Goal: Transaction & Acquisition: Purchase product/service

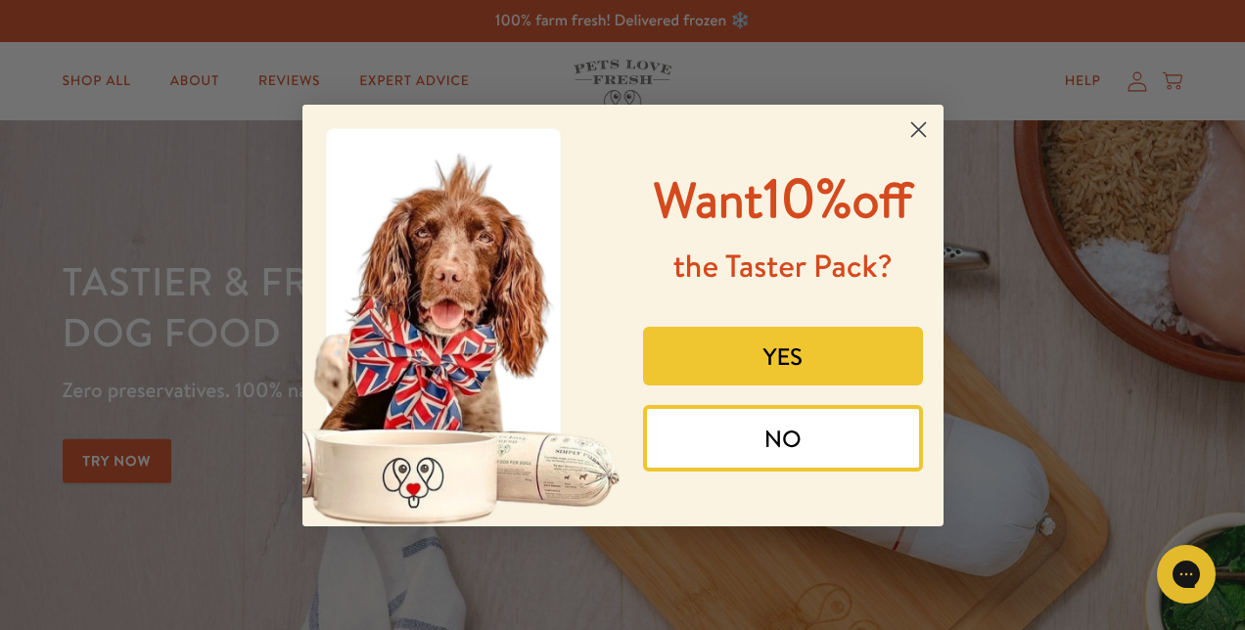
click at [904, 133] on circle "Close dialog" at bounding box center [917, 129] width 32 height 32
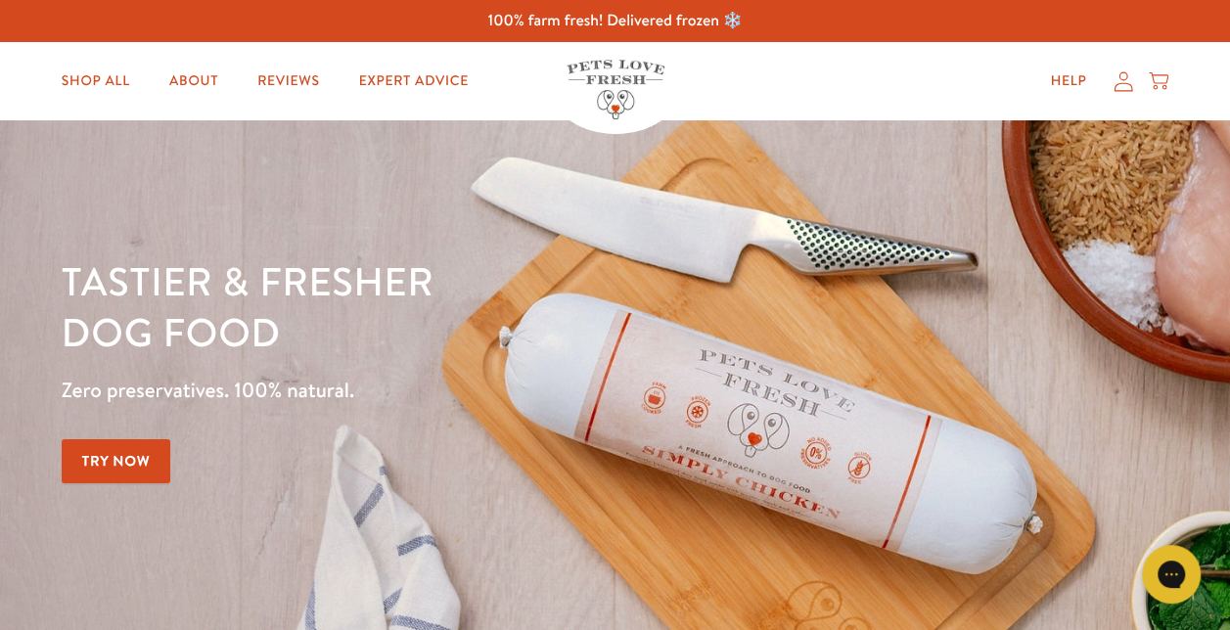
click at [1129, 71] on icon at bounding box center [1124, 81] width 20 height 21
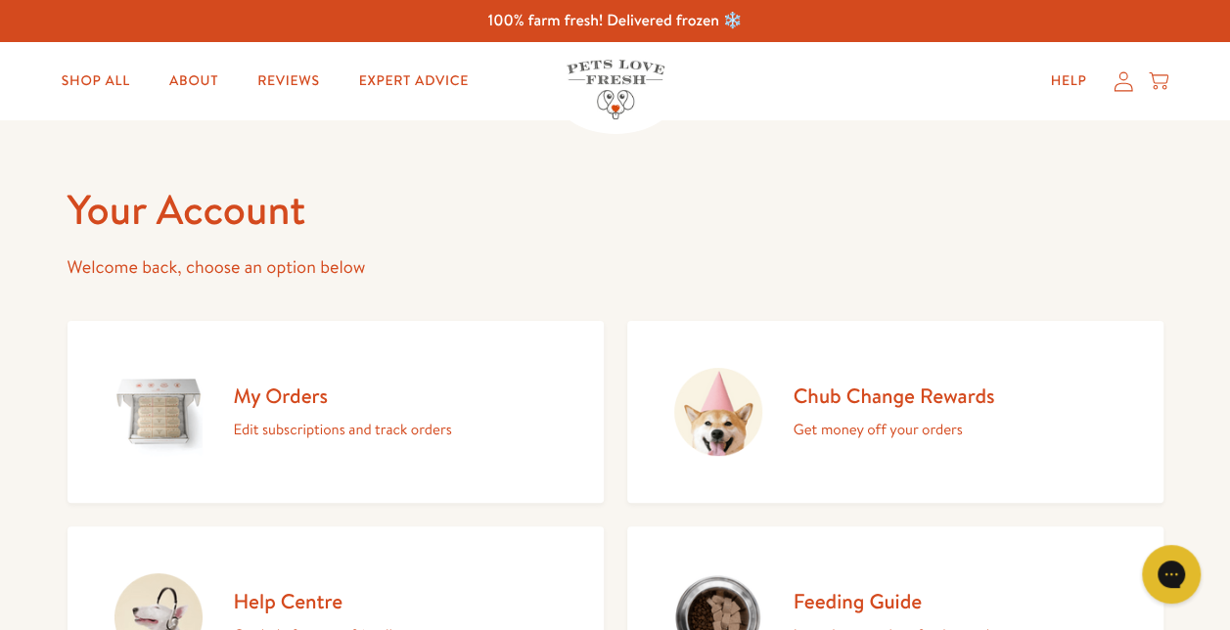
click at [317, 398] on h2 "My Orders" at bounding box center [343, 396] width 218 height 26
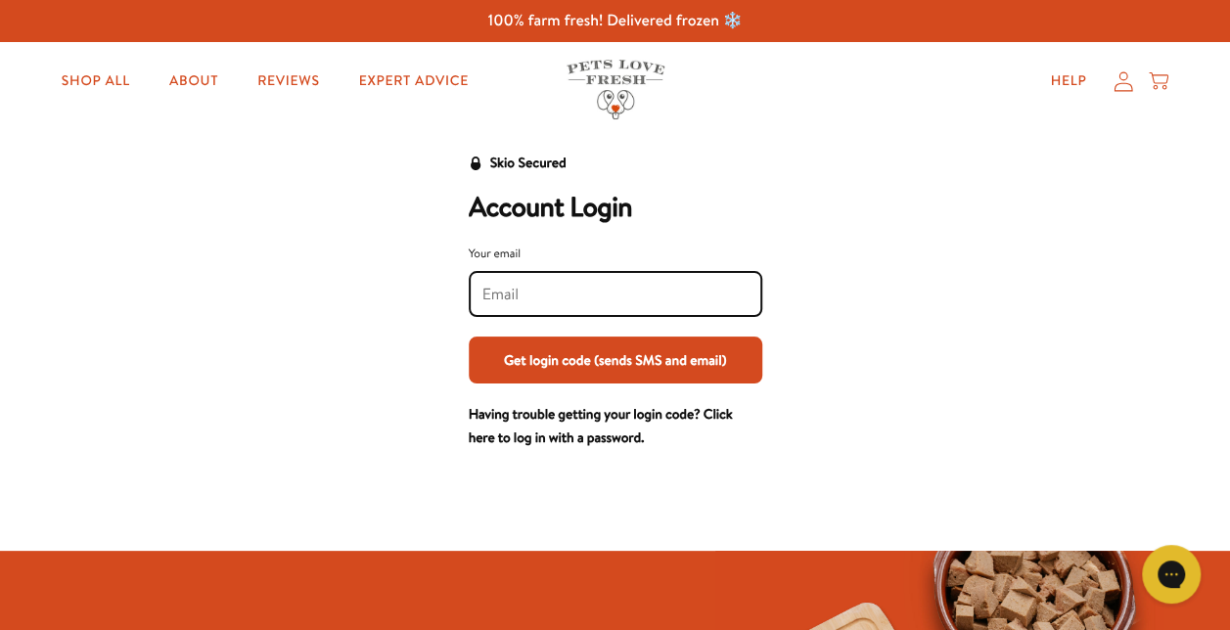
click at [527, 296] on input "Your email" at bounding box center [615, 295] width 266 height 22
type input "shannon.hogan-barnes@hotmail.com"
click at [635, 368] on button "Get login code (sends SMS and email)" at bounding box center [616, 360] width 294 height 47
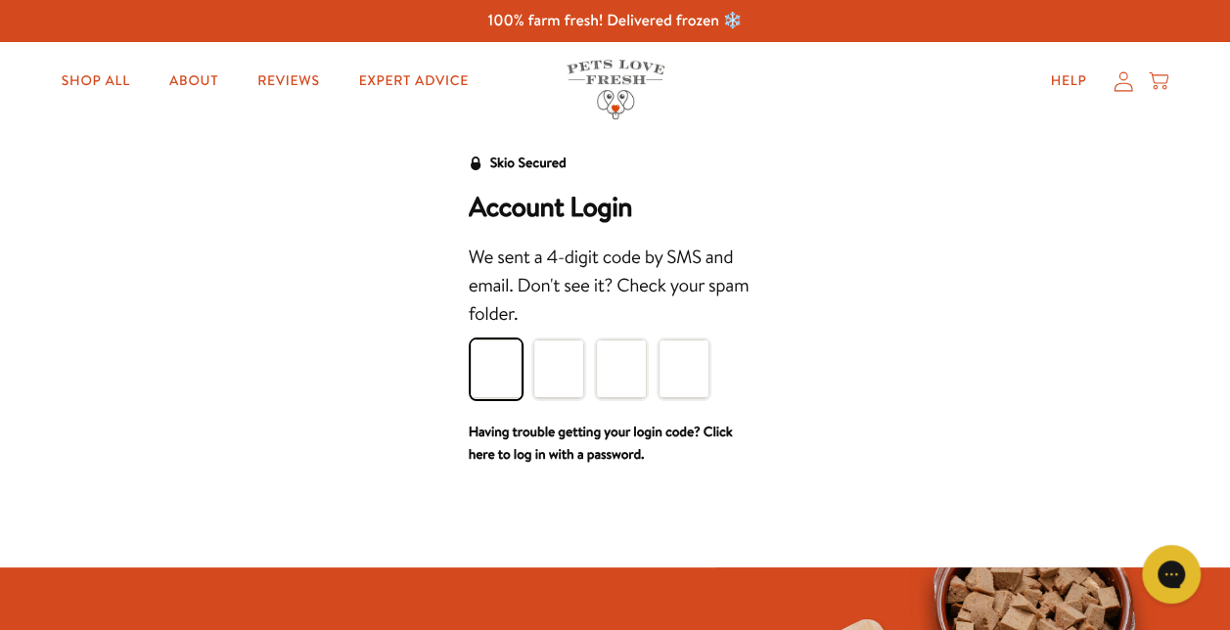
type input "1"
type input "8"
type input "3"
type input "4"
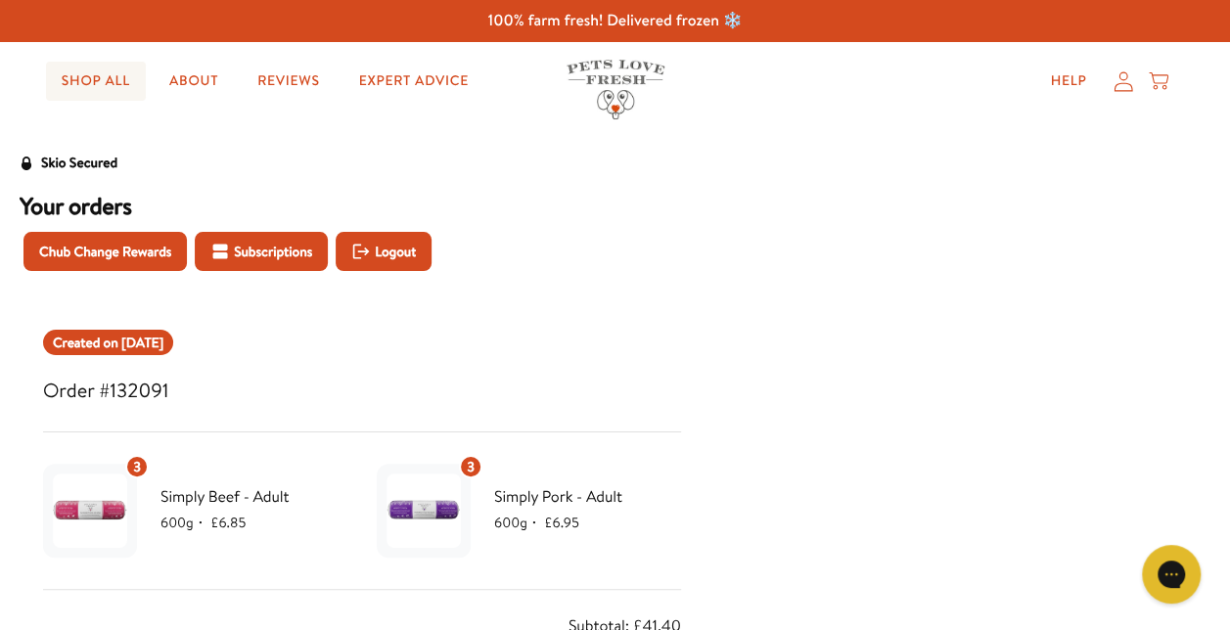
click at [65, 63] on link "Shop All" at bounding box center [96, 81] width 100 height 39
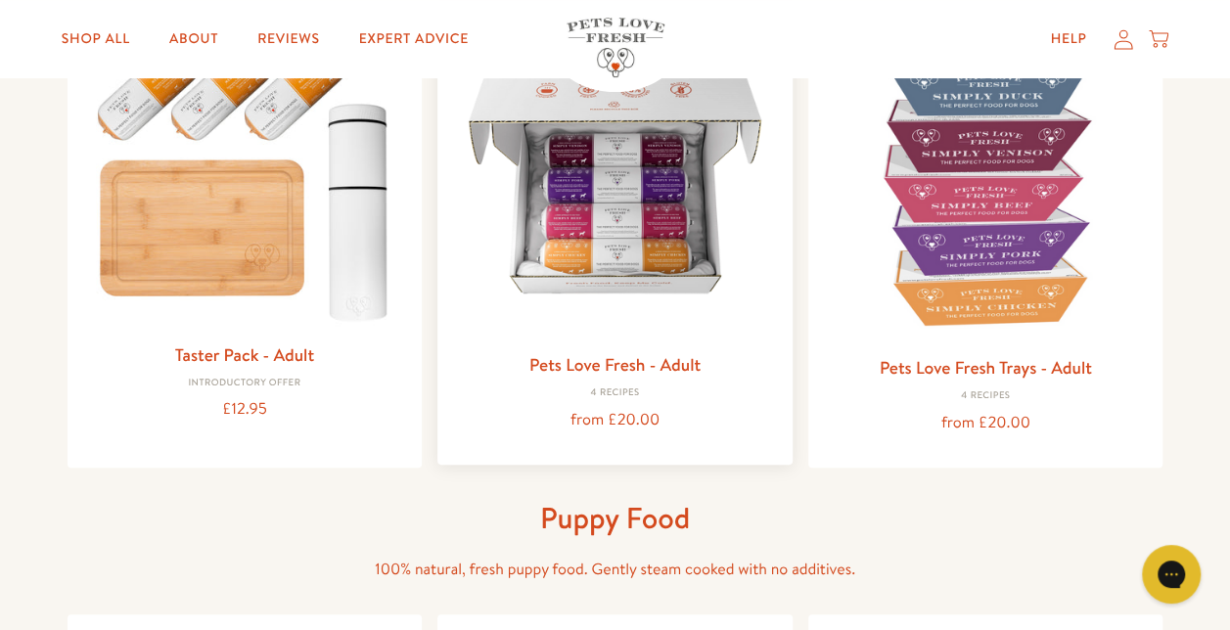
scroll to position [294, 0]
click at [616, 295] on img at bounding box center [615, 180] width 324 height 324
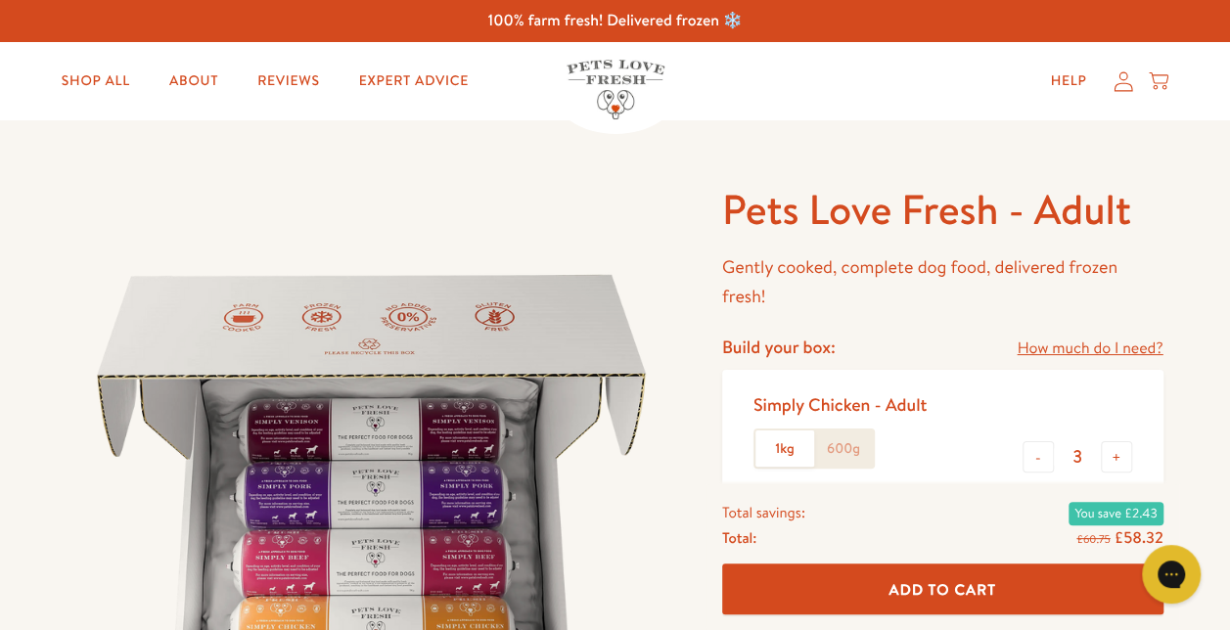
click at [1111, 85] on div "Help My account Cart" at bounding box center [1103, 81] width 146 height 39
click at [1118, 90] on icon at bounding box center [1124, 81] width 20 height 21
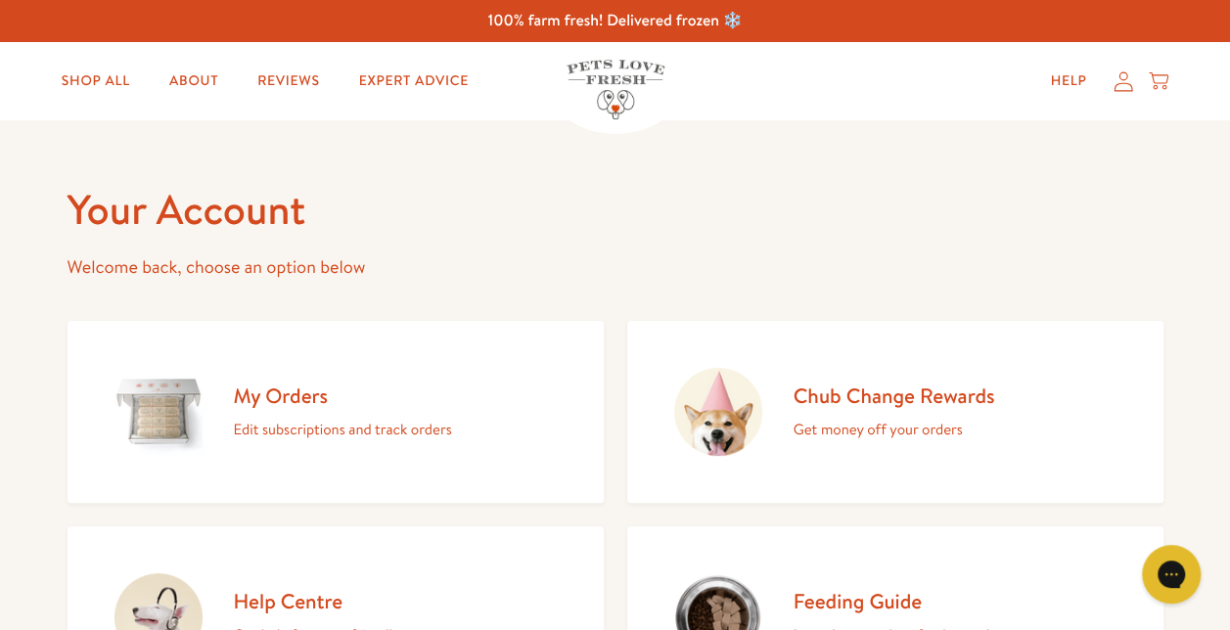
click at [326, 385] on h2 "My Orders" at bounding box center [343, 396] width 218 height 26
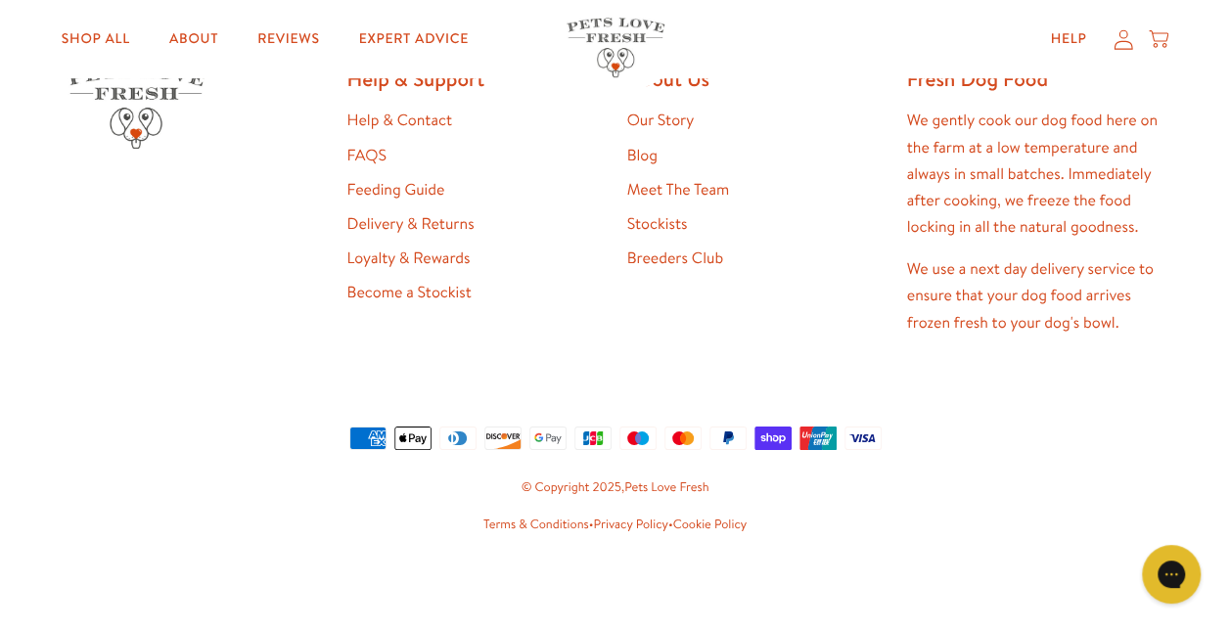
scroll to position [625, 0]
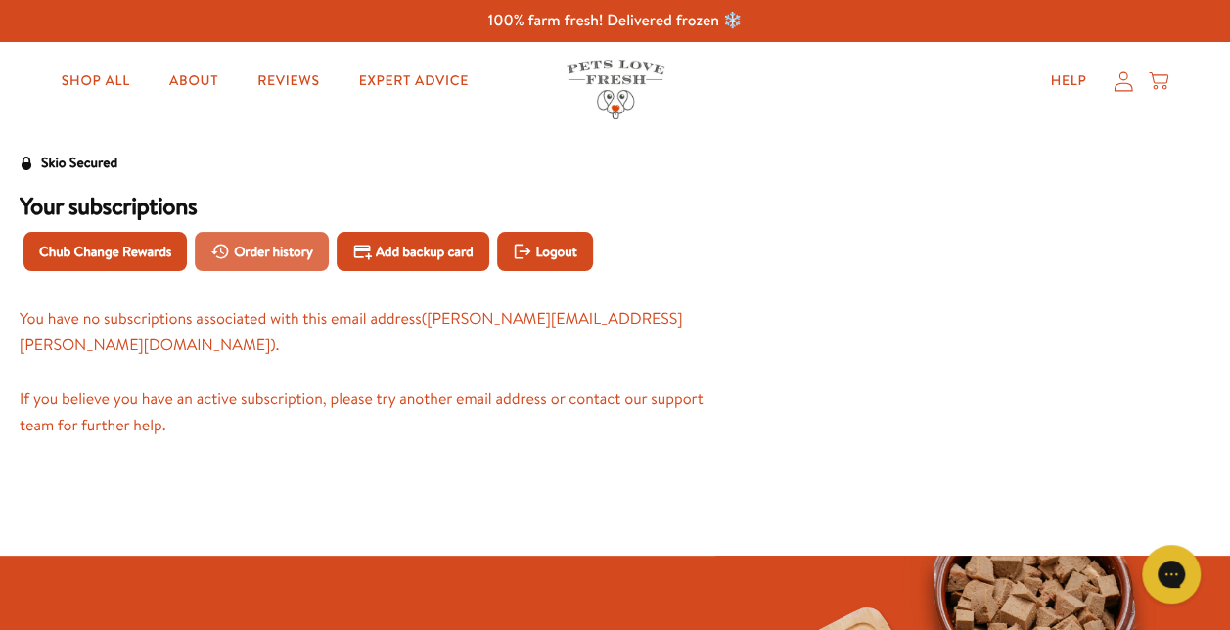
click at [245, 254] on span "Order history" at bounding box center [273, 252] width 79 height 22
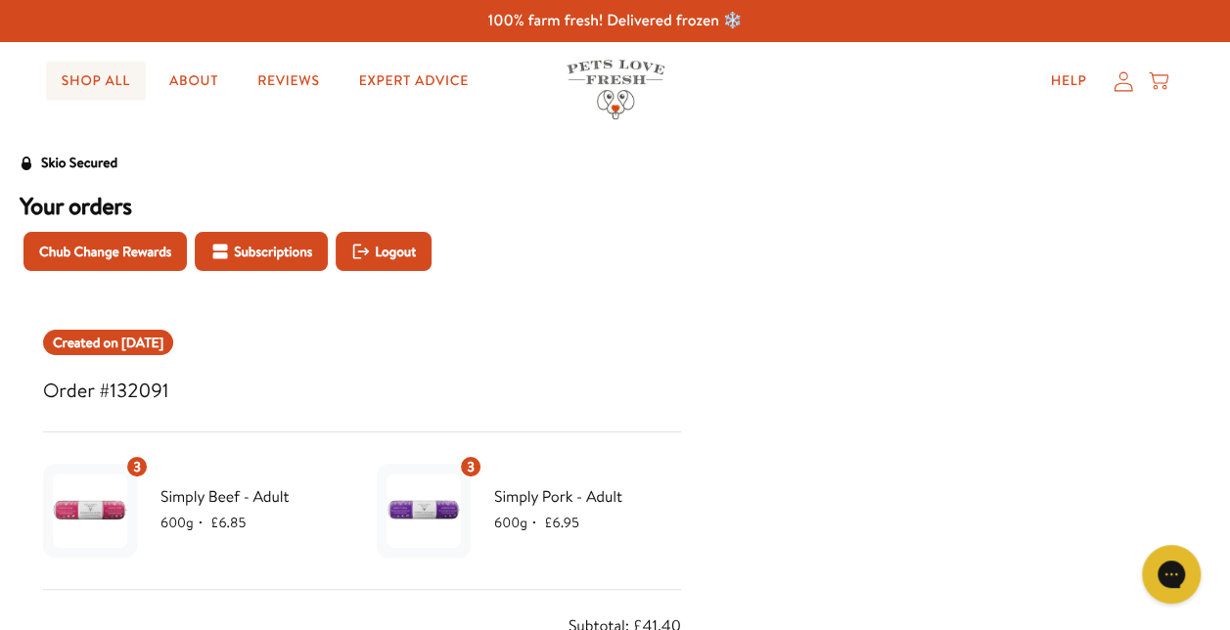
click at [98, 78] on link "Shop All" at bounding box center [96, 81] width 100 height 39
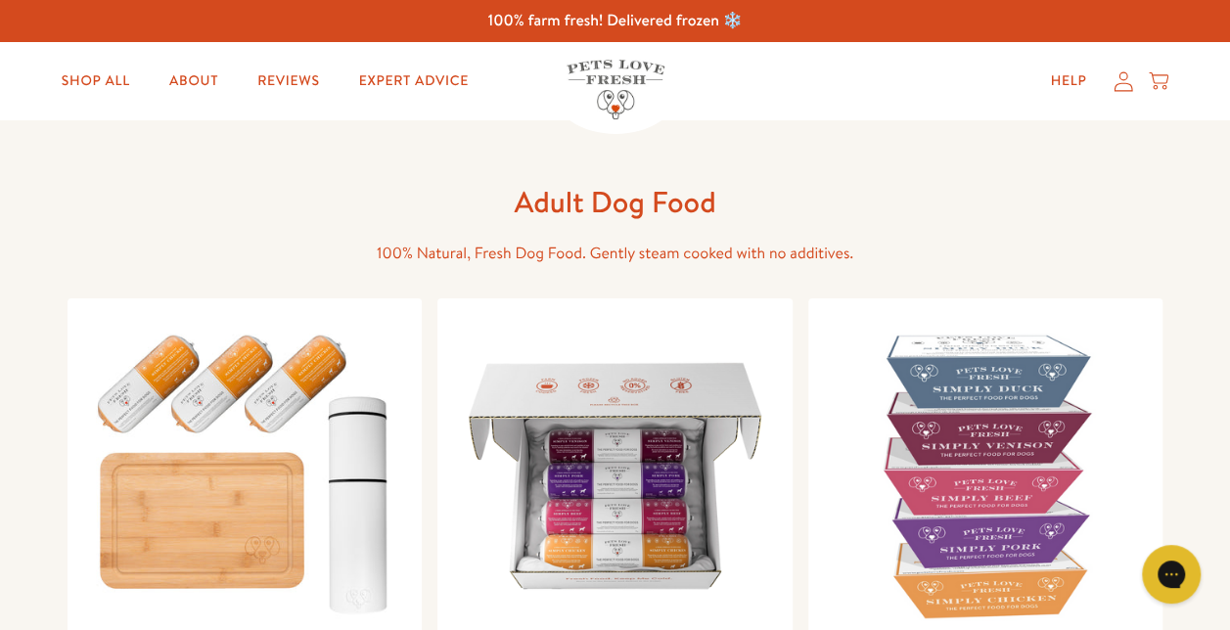
click at [1137, 83] on div "Help My account Cart" at bounding box center [1103, 81] width 146 height 39
click at [1131, 92] on div "Help My account Cart" at bounding box center [1103, 81] width 146 height 39
click at [1115, 74] on icon at bounding box center [1124, 81] width 20 height 21
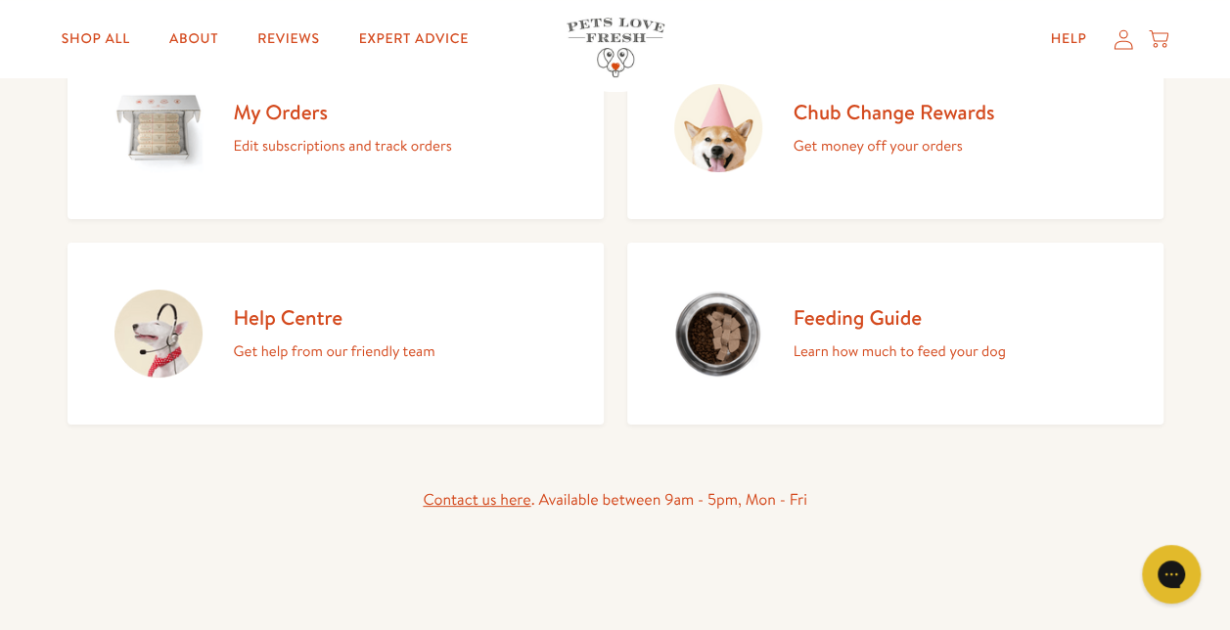
scroll to position [294, 0]
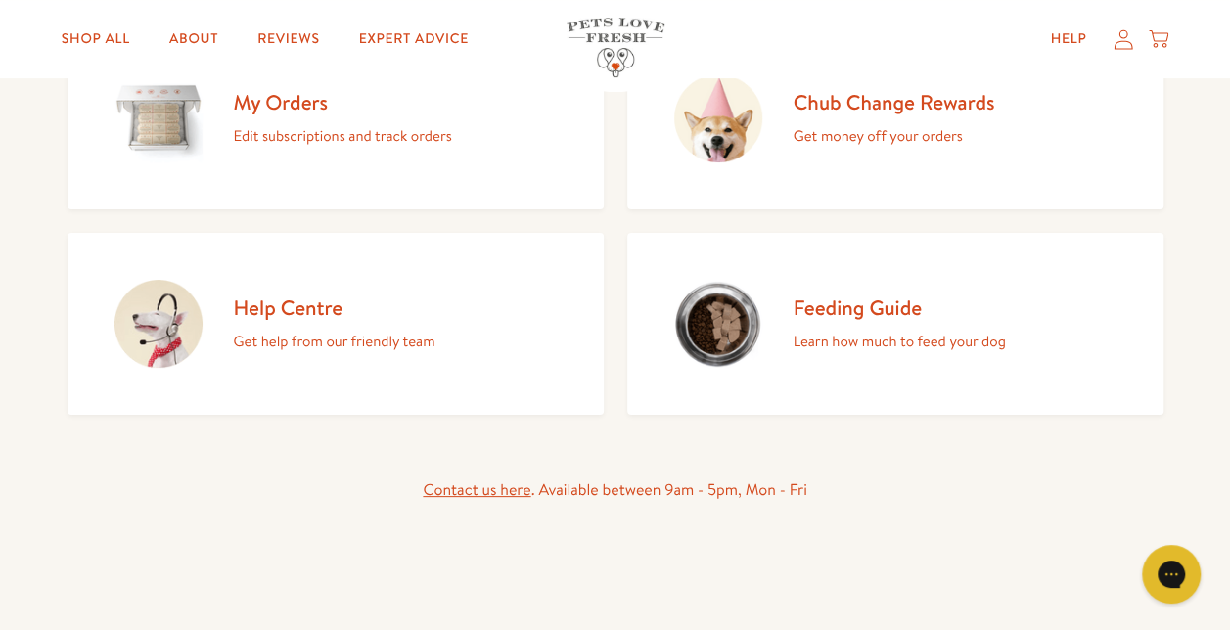
click at [820, 104] on h2 "Chub Change Rewards" at bounding box center [895, 102] width 202 height 26
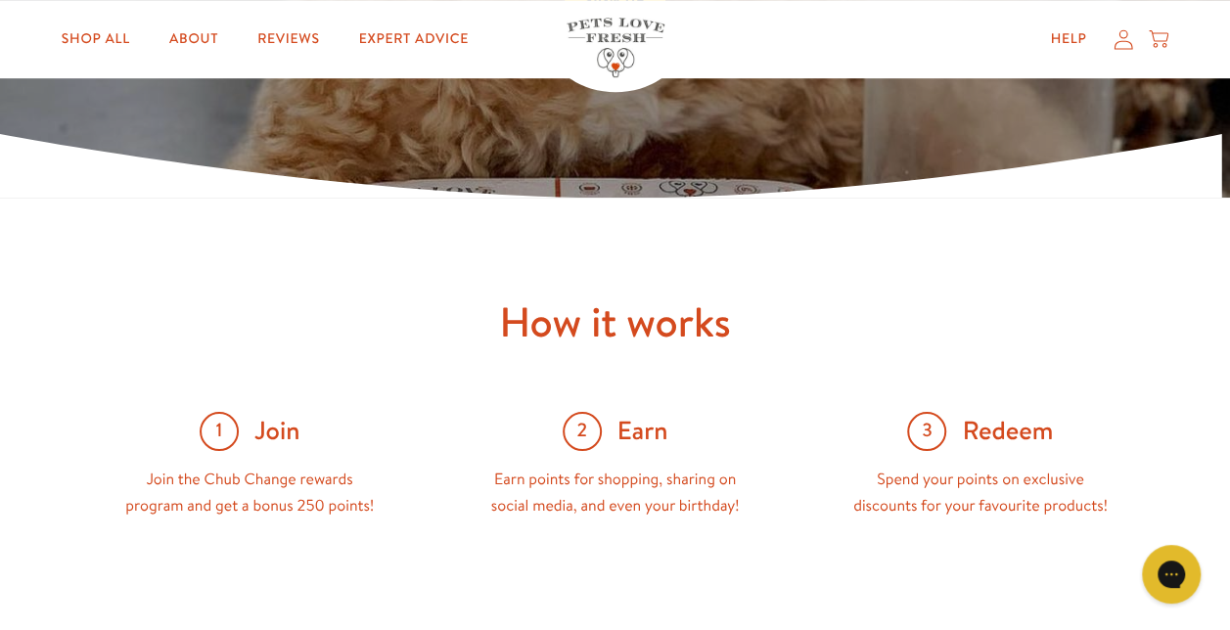
scroll to position [391, 0]
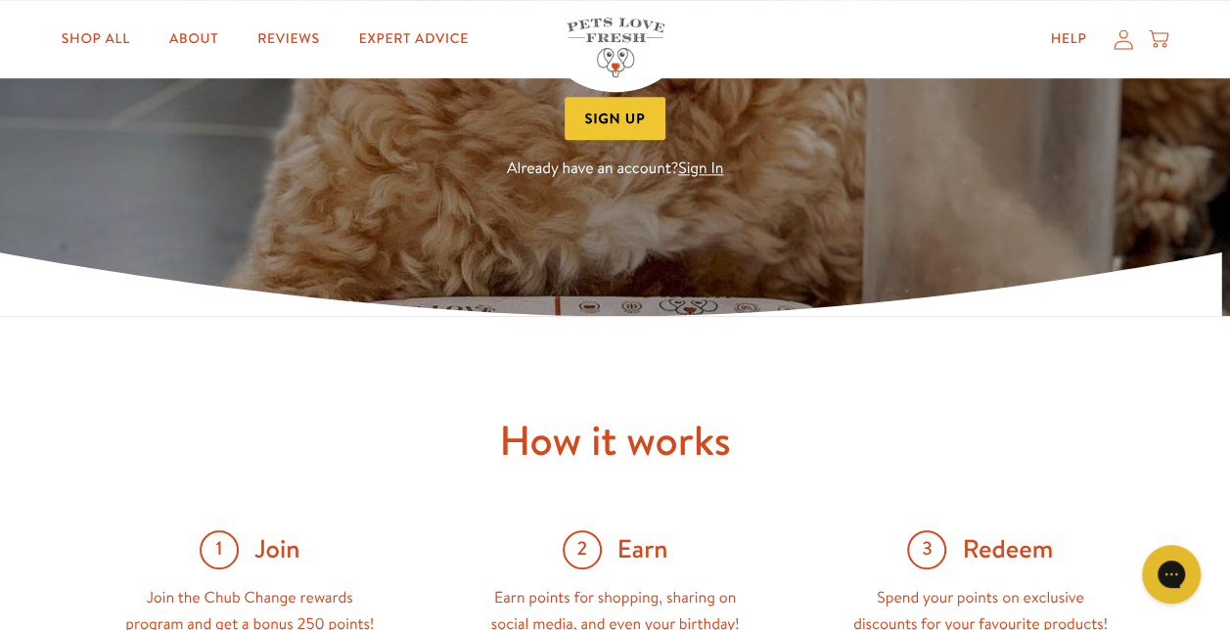
click at [709, 160] on link "Sign In" at bounding box center [700, 170] width 45 height 22
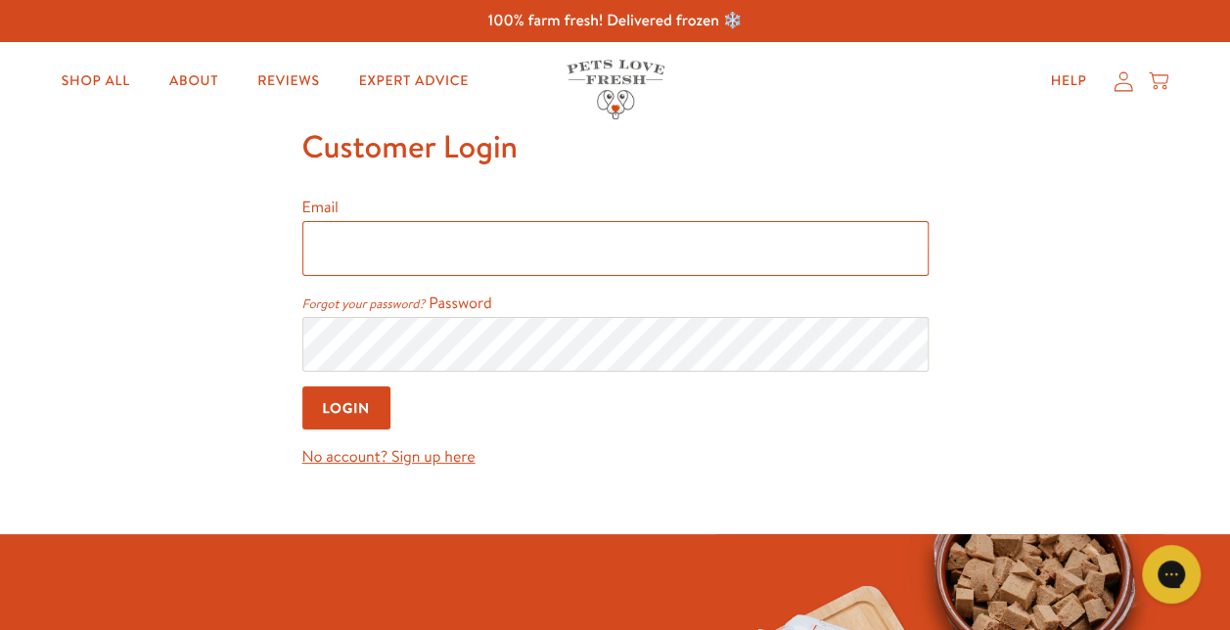
drag, startPoint x: 599, startPoint y: 237, endPoint x: 607, endPoint y: 245, distance: 11.1
click at [602, 237] on input "Email" at bounding box center [615, 248] width 626 height 55
type input "shannon.hogan-barnes@hotmail.com"
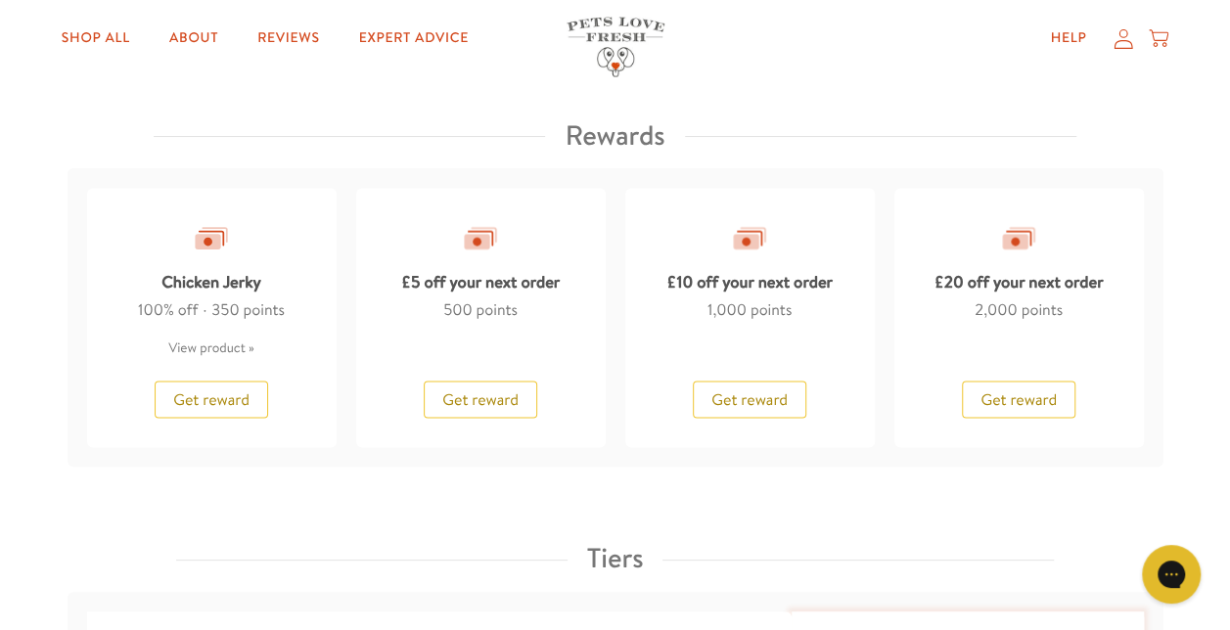
scroll to position [1663, 0]
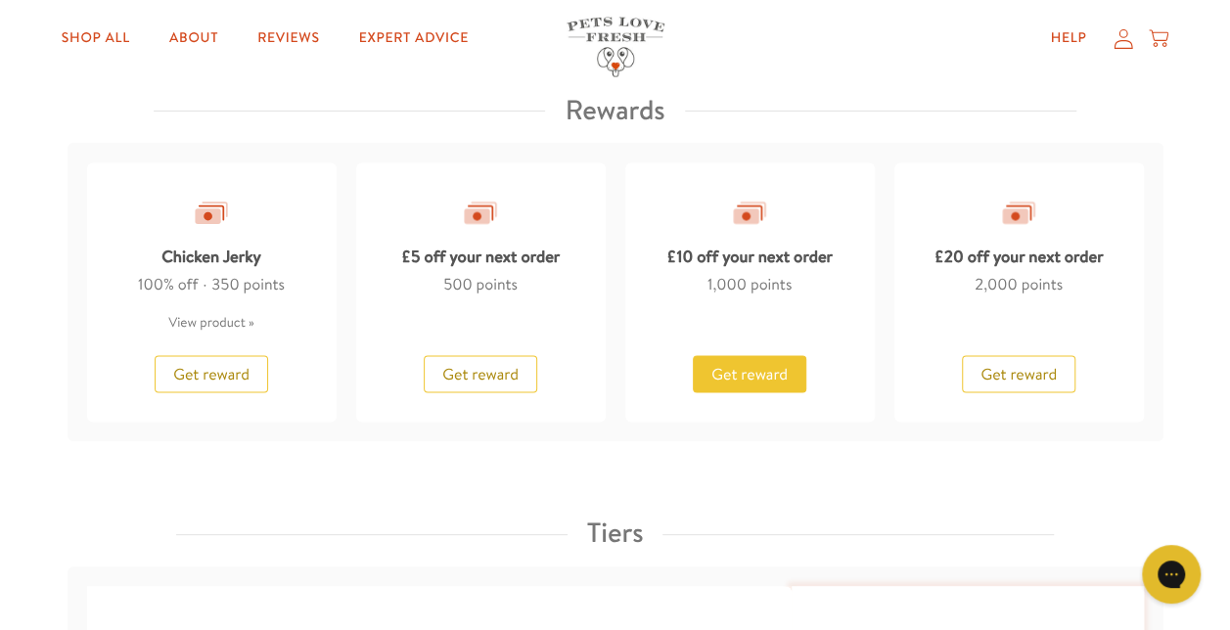
click at [739, 376] on span "Get reward" at bounding box center [749, 374] width 76 height 22
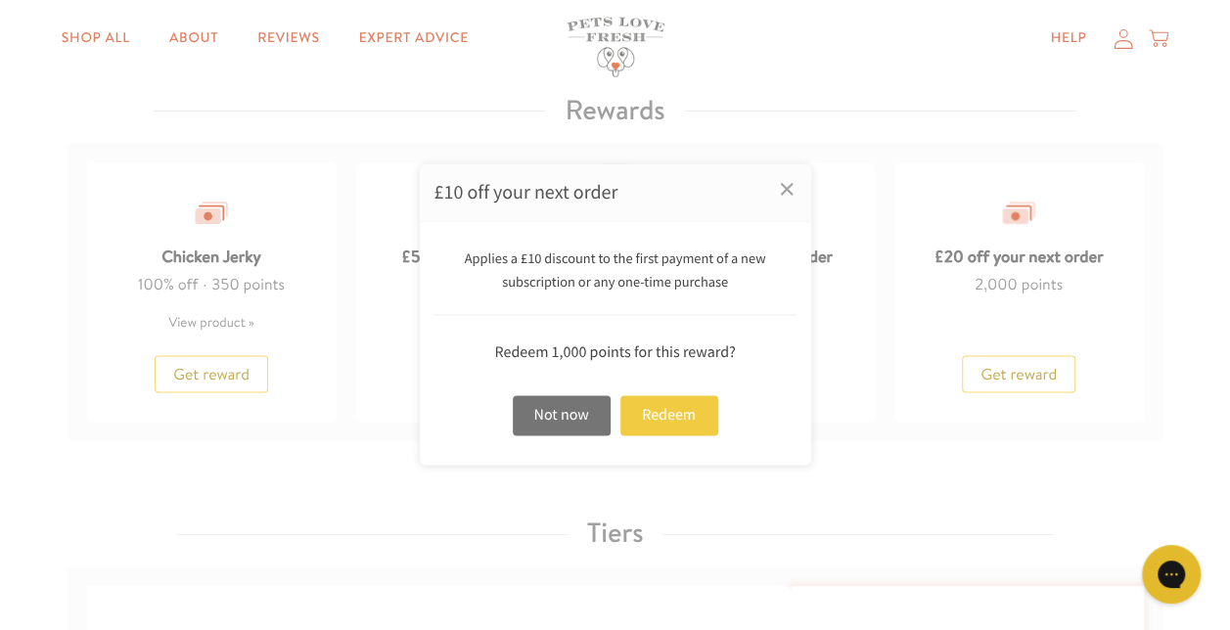
click at [664, 421] on div "Redeem" at bounding box center [669, 415] width 98 height 40
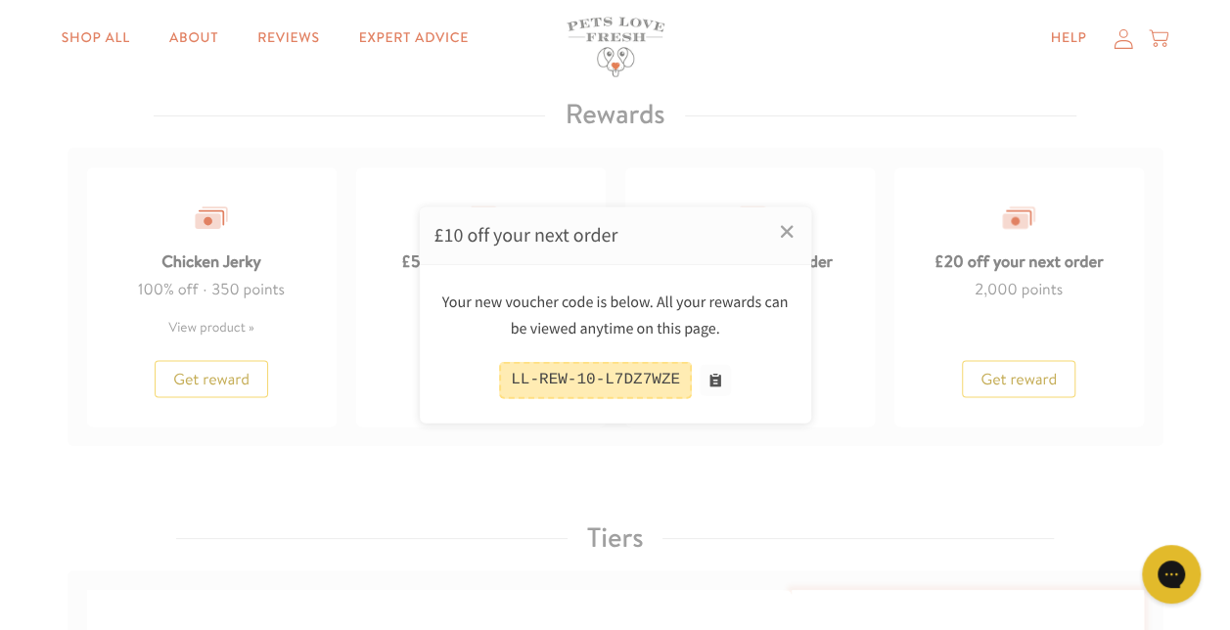
scroll to position [1667, 0]
drag, startPoint x: 642, startPoint y: 384, endPoint x: 590, endPoint y: 383, distance: 51.9
click at [590, 383] on div "LL-REW-10-L7DZ7WZE" at bounding box center [595, 380] width 193 height 36
click at [713, 384] on button at bounding box center [715, 380] width 31 height 31
click at [775, 229] on link "×" at bounding box center [786, 231] width 49 height 49
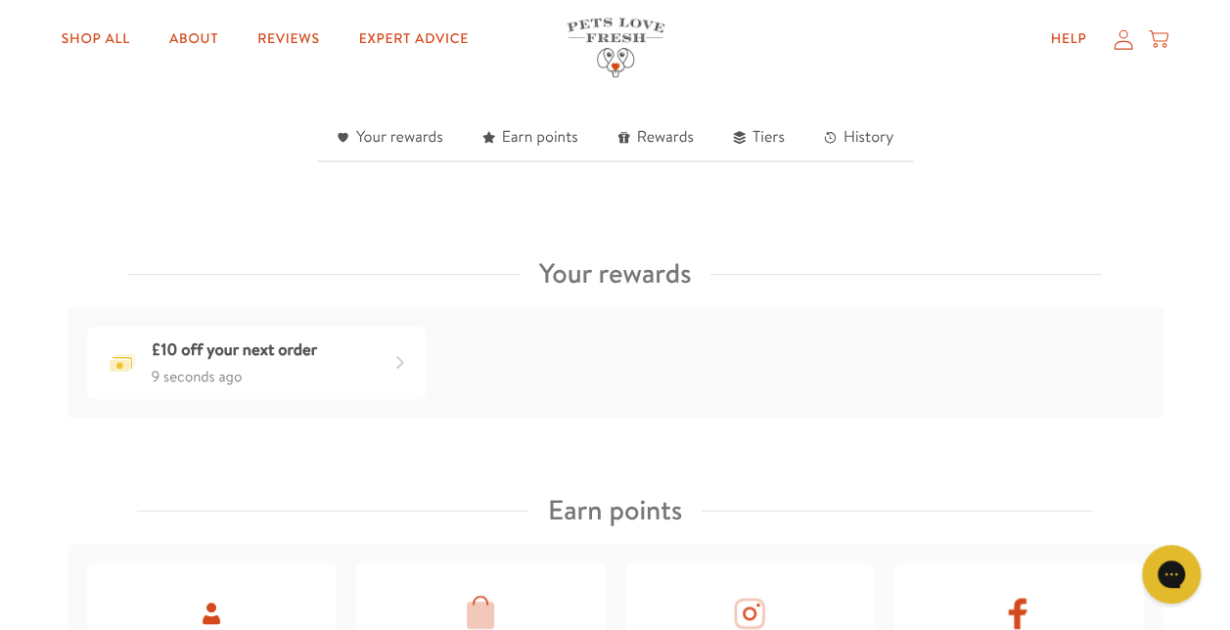
scroll to position [591, 0]
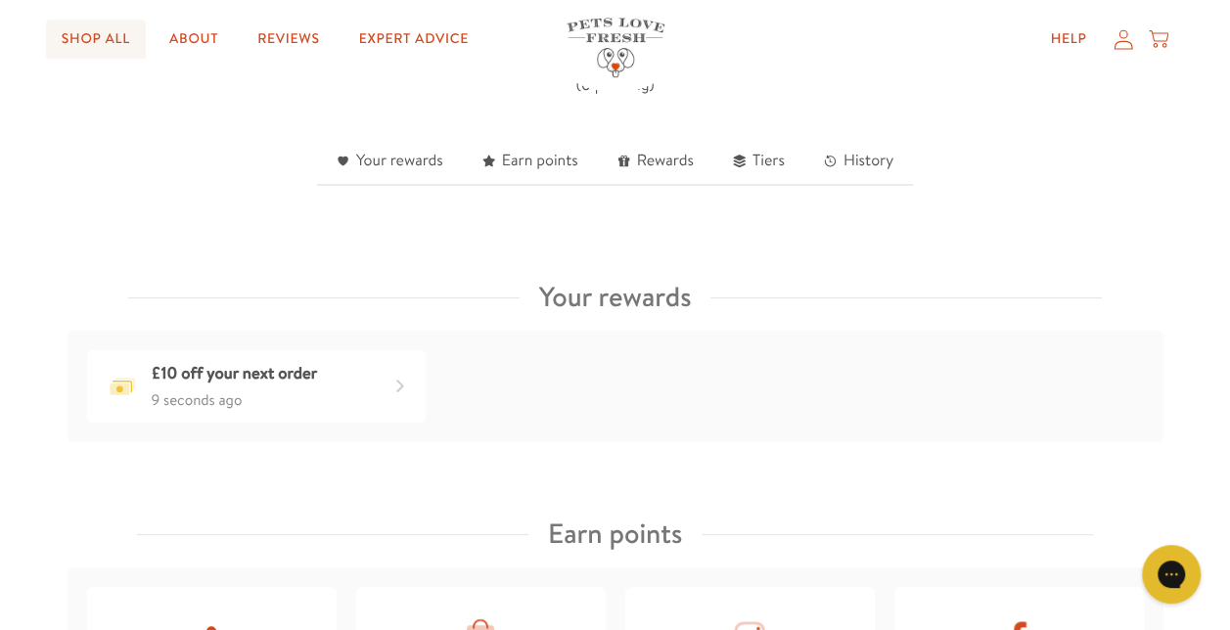
click at [96, 42] on link "Shop All" at bounding box center [96, 39] width 100 height 39
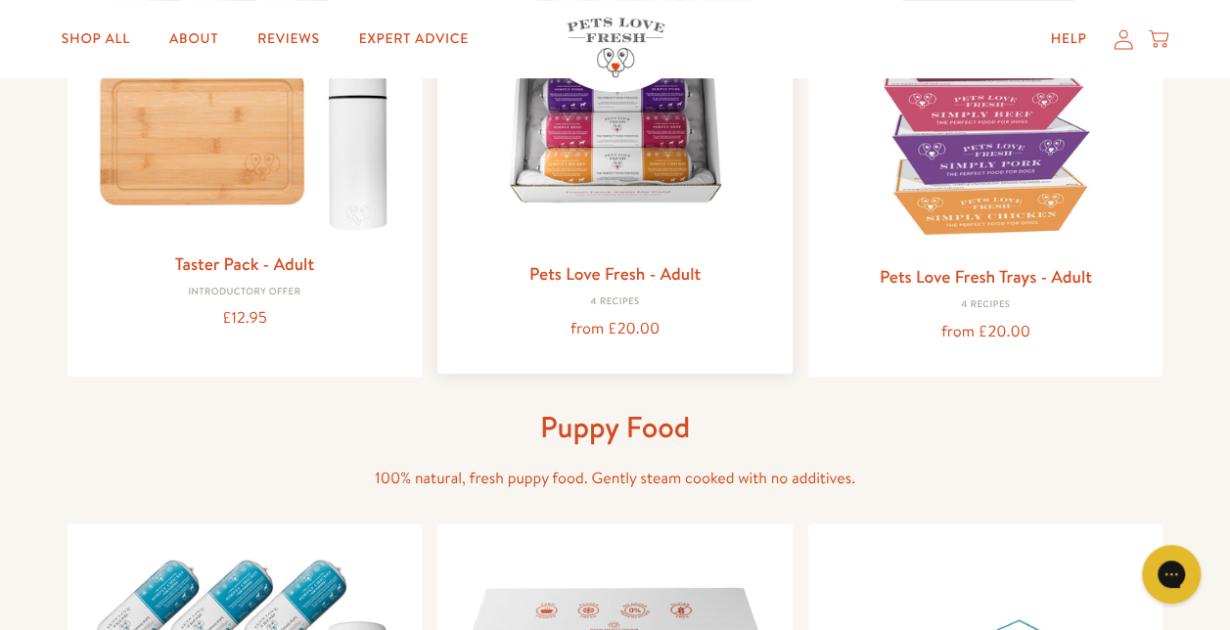
scroll to position [391, 0]
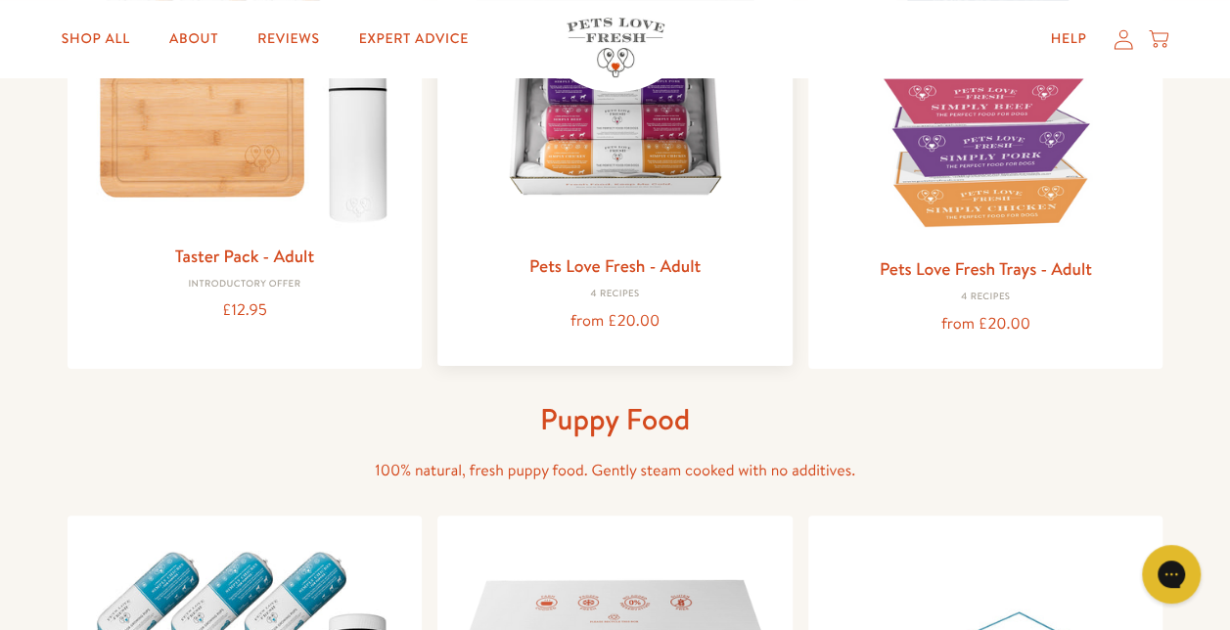
click at [598, 173] on img at bounding box center [615, 82] width 324 height 324
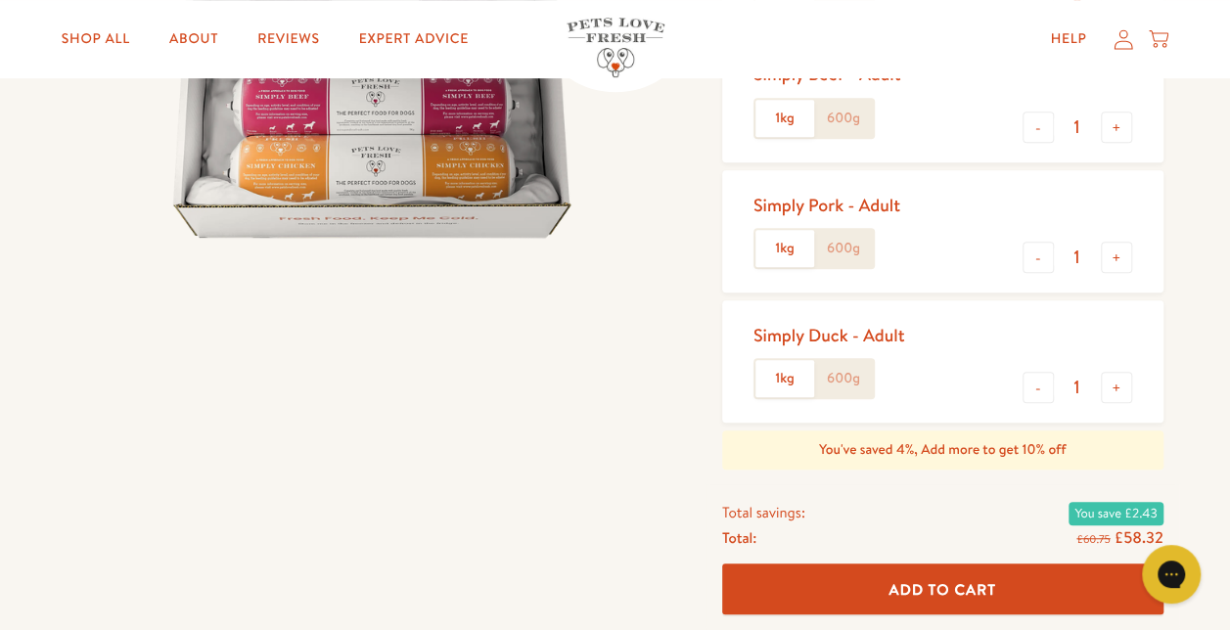
scroll to position [489, 0]
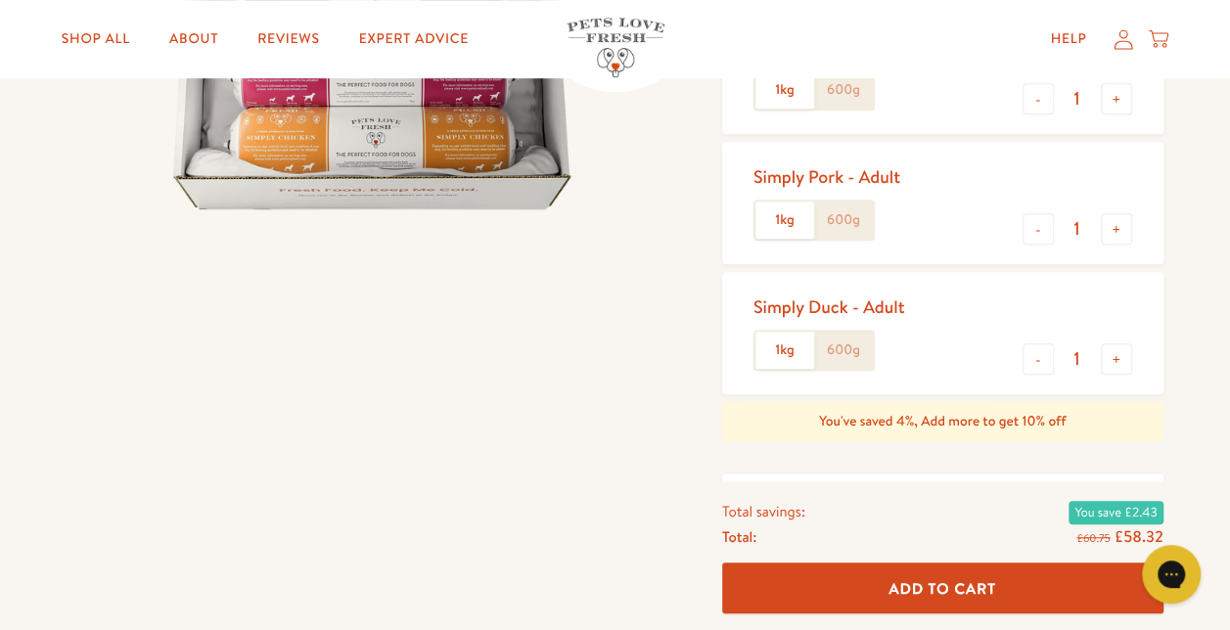
drag, startPoint x: 843, startPoint y: 211, endPoint x: 891, endPoint y: 311, distance: 110.7
click at [844, 211] on label "600g" at bounding box center [843, 220] width 59 height 37
click at [0, 0] on input "600g" at bounding box center [0, 0] width 0 height 0
drag, startPoint x: 863, startPoint y: 349, endPoint x: 863, endPoint y: 329, distance: 20.5
click at [862, 349] on label "600g" at bounding box center [843, 350] width 59 height 37
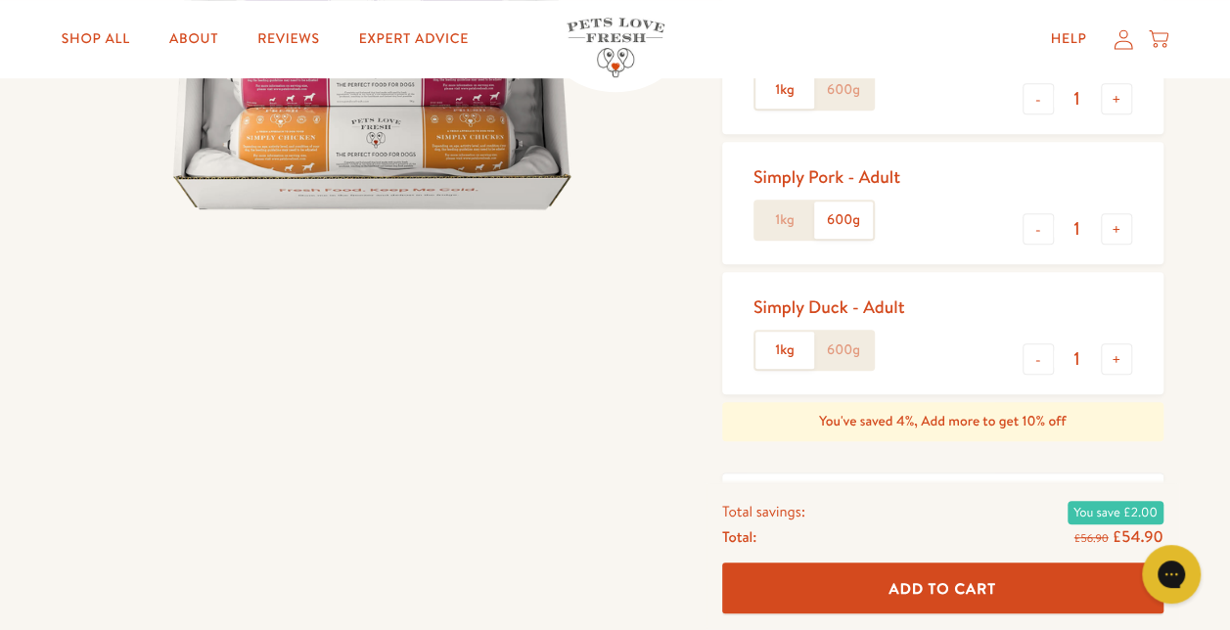
click at [0, 0] on input "600g" at bounding box center [0, 0] width 0 height 0
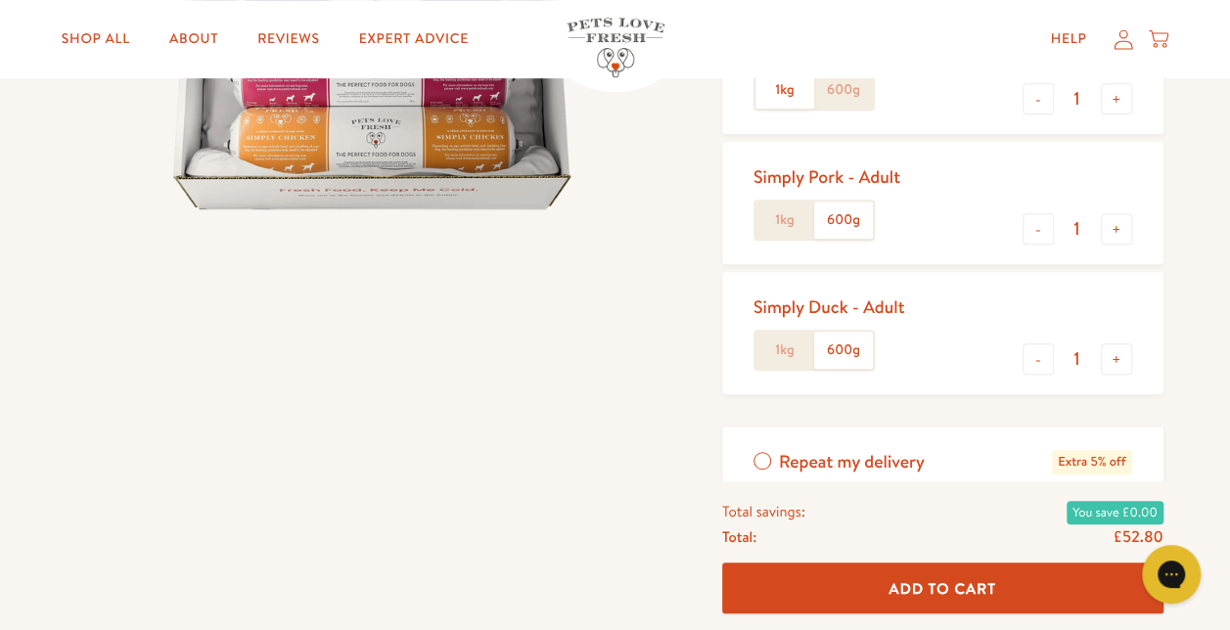
click at [828, 84] on label "600g" at bounding box center [843, 89] width 59 height 37
click at [0, 0] on input "600g" at bounding box center [0, 0] width 0 height 0
click at [1031, 360] on button "-" at bounding box center [1038, 358] width 31 height 31
type input "0"
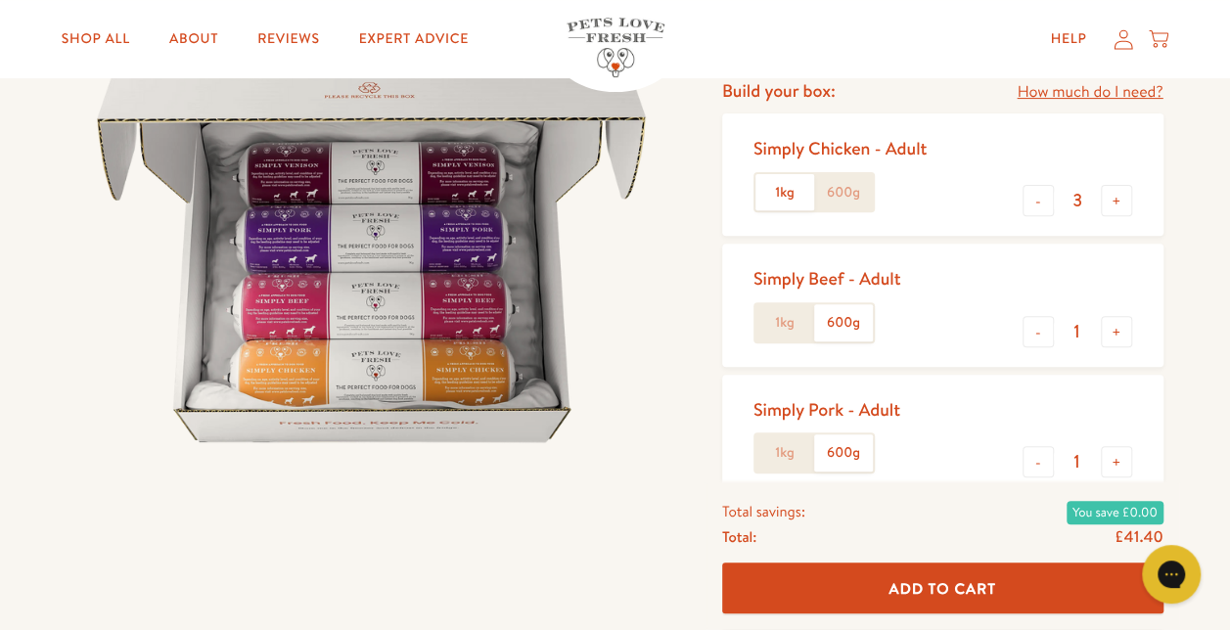
scroll to position [196, 0]
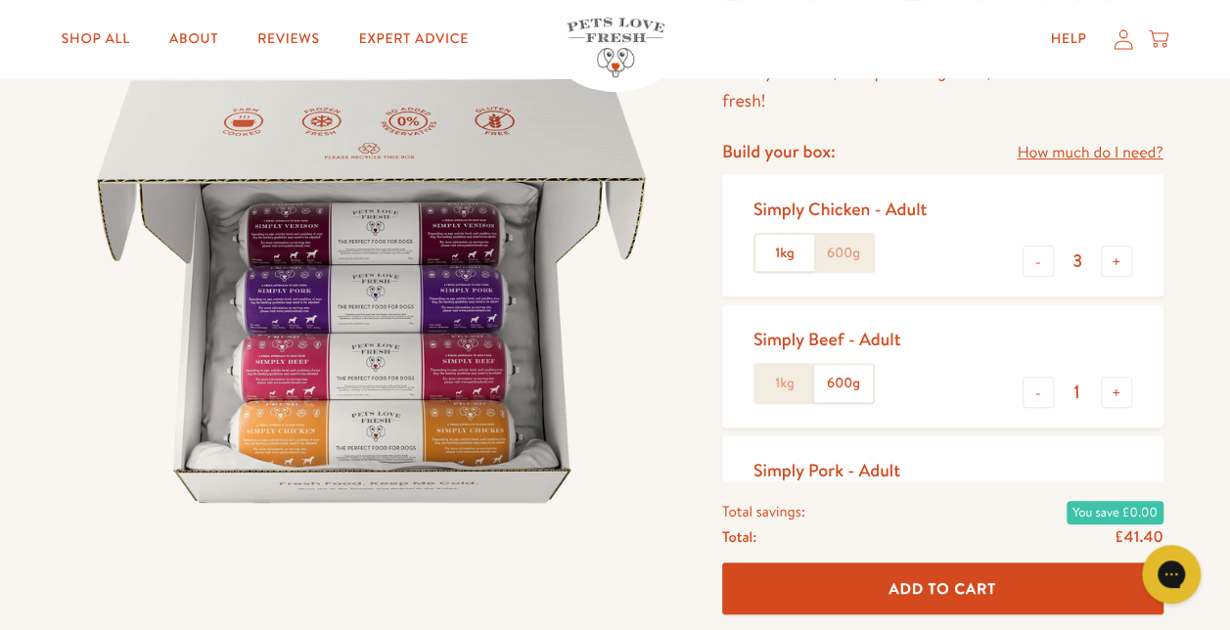
click at [864, 264] on label "600g" at bounding box center [843, 253] width 59 height 37
click at [0, 0] on input "600g" at bounding box center [0, 0] width 0 height 0
click at [1037, 265] on button "-" at bounding box center [1038, 261] width 31 height 31
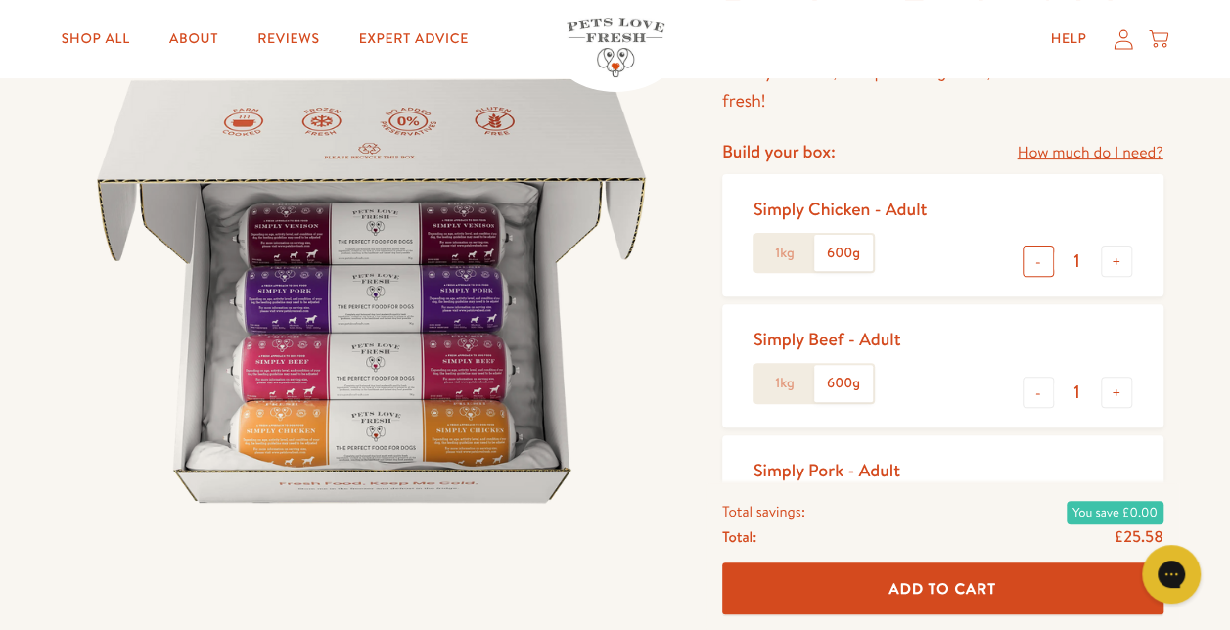
type input "0"
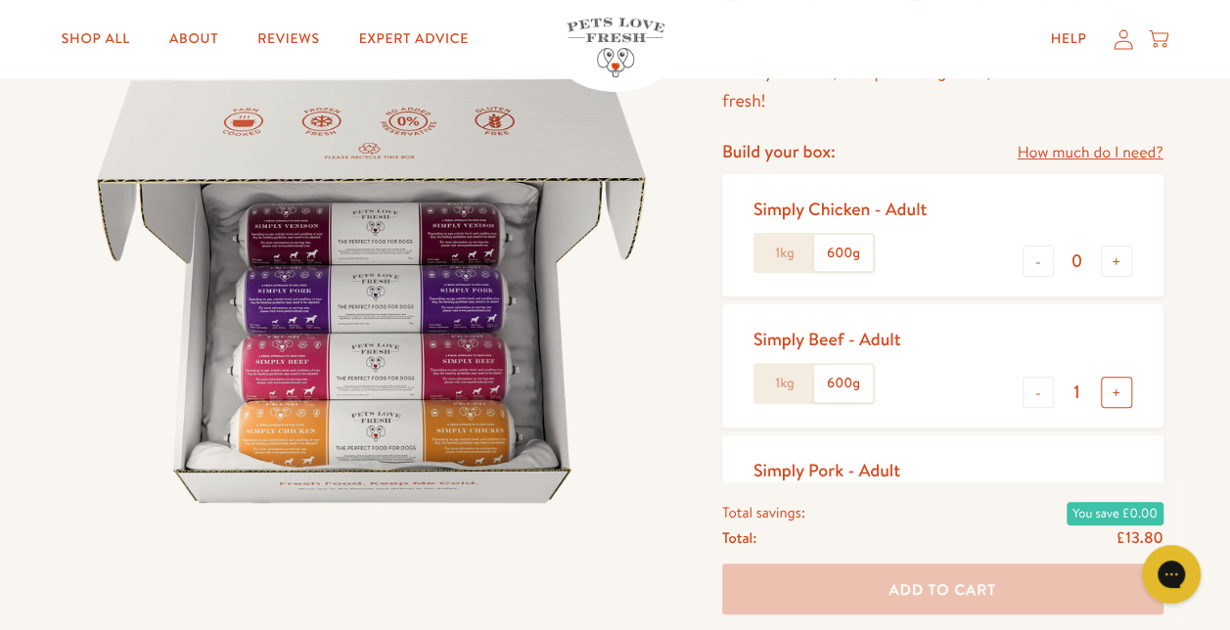
click at [1121, 401] on button "+" at bounding box center [1116, 392] width 31 height 31
type input "3"
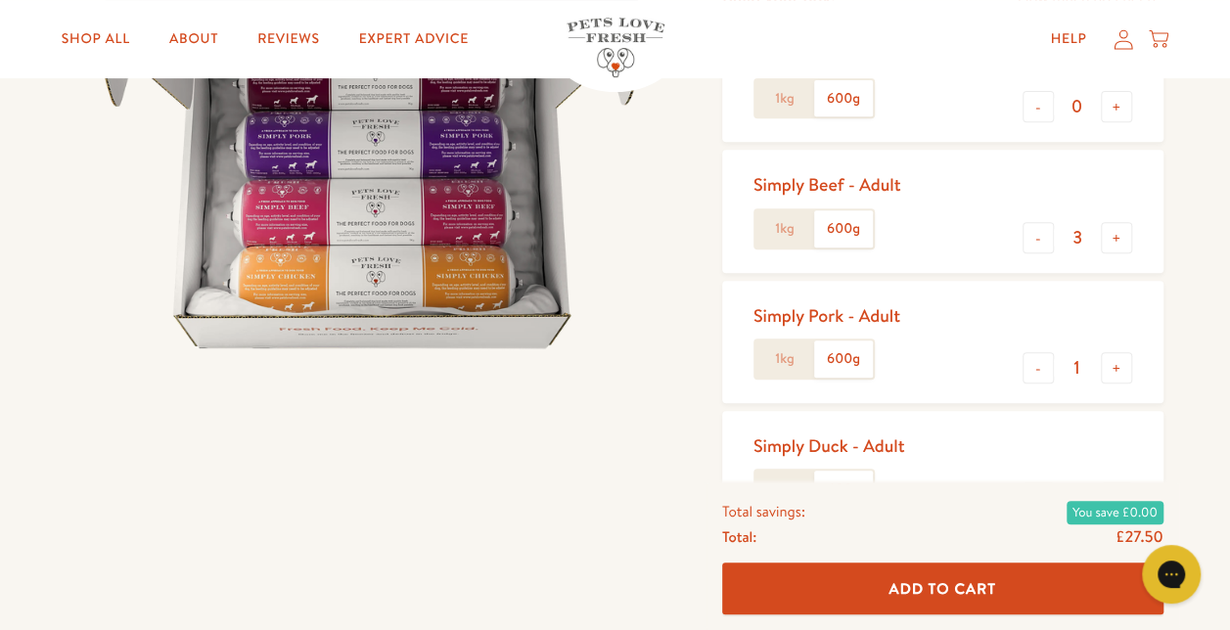
scroll to position [391, 0]
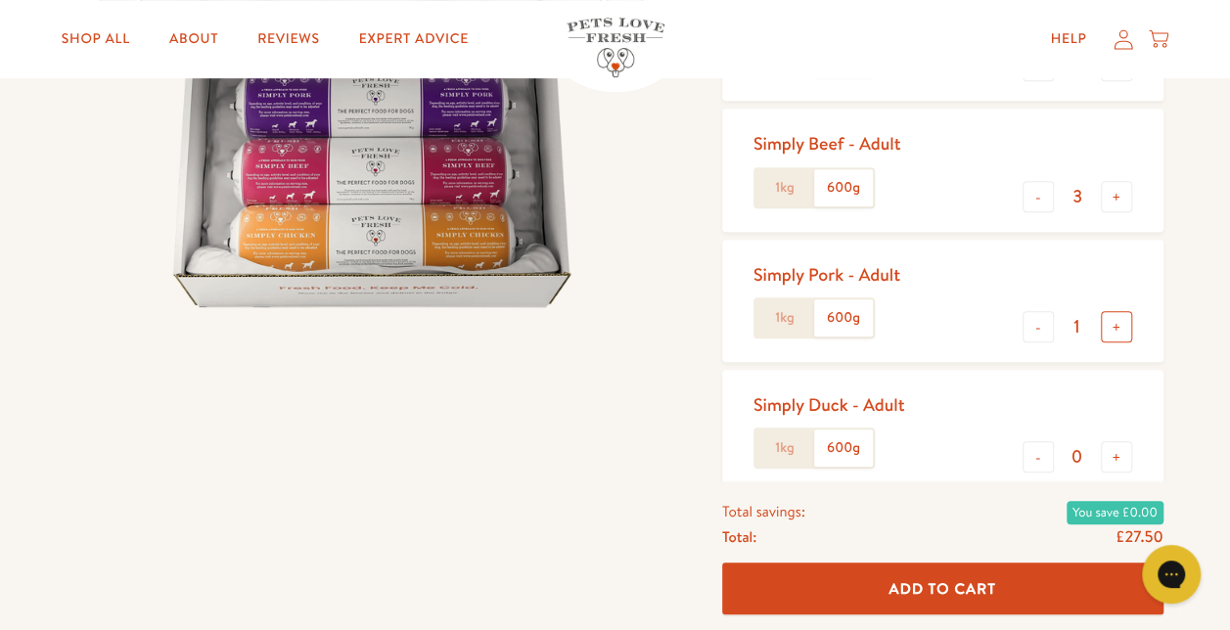
click at [1115, 321] on button "+" at bounding box center [1116, 326] width 31 height 31
type input "3"
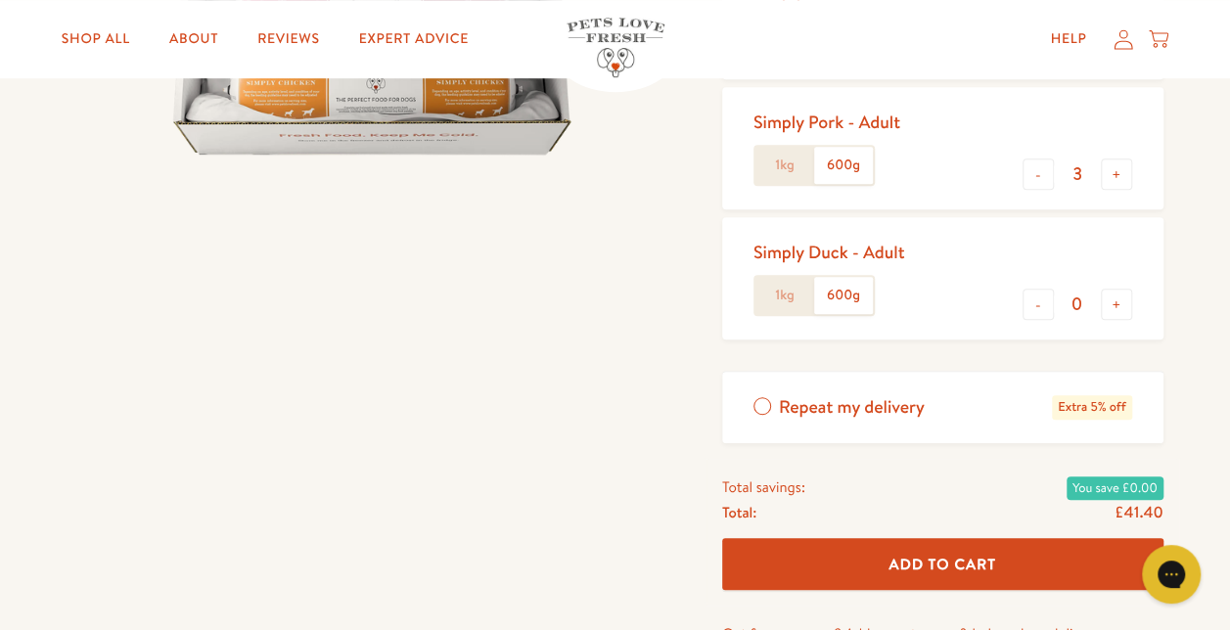
scroll to position [587, 0]
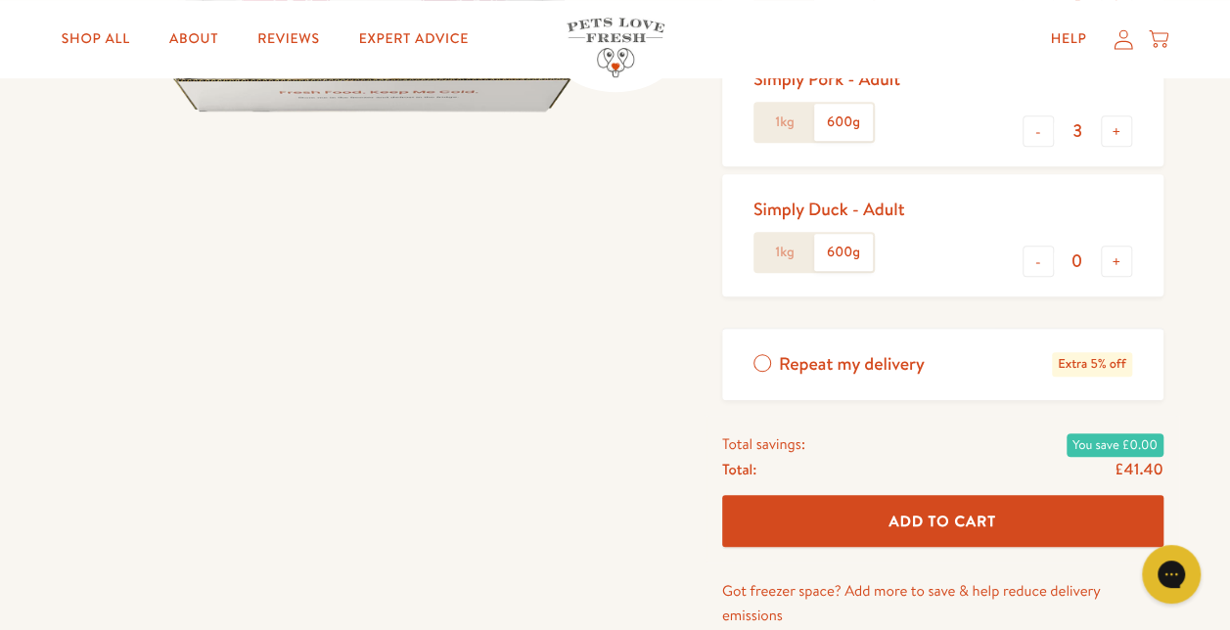
click at [932, 523] on span "Add To Cart" at bounding box center [942, 521] width 108 height 21
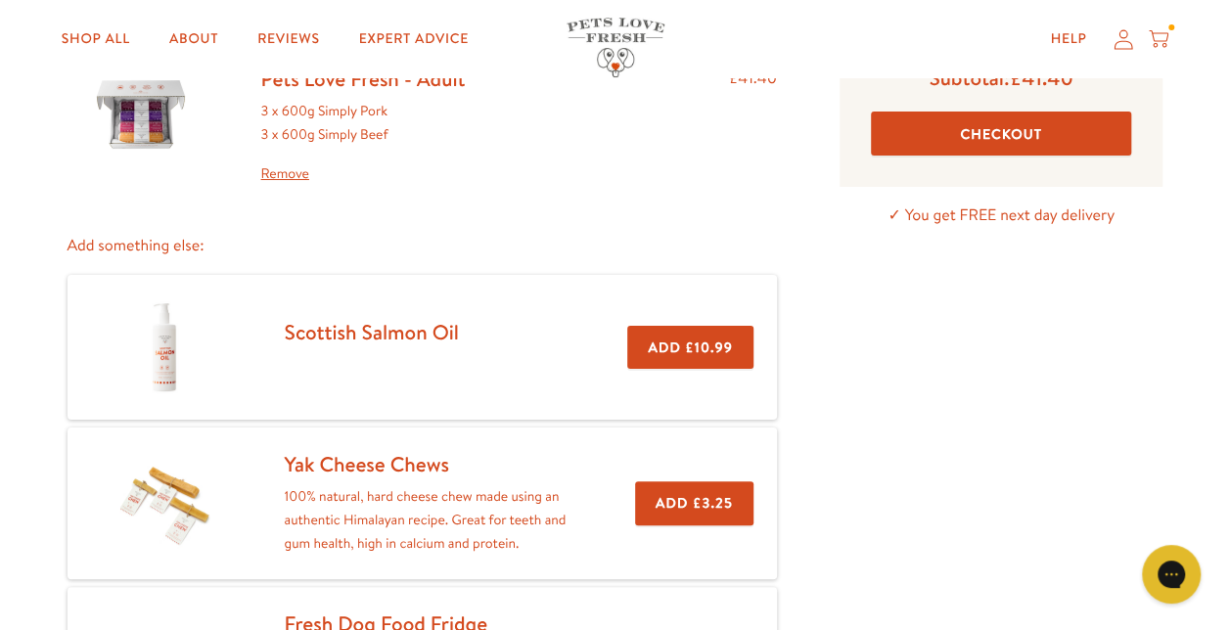
scroll to position [196, 0]
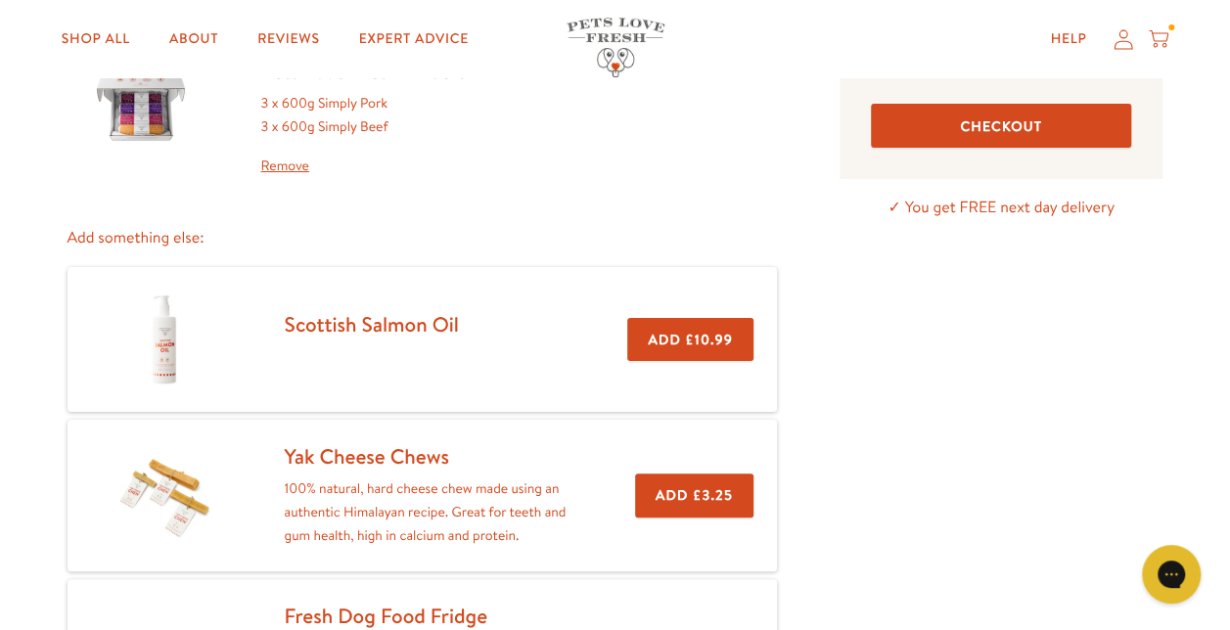
click at [693, 349] on button "Add £10.99" at bounding box center [689, 340] width 125 height 44
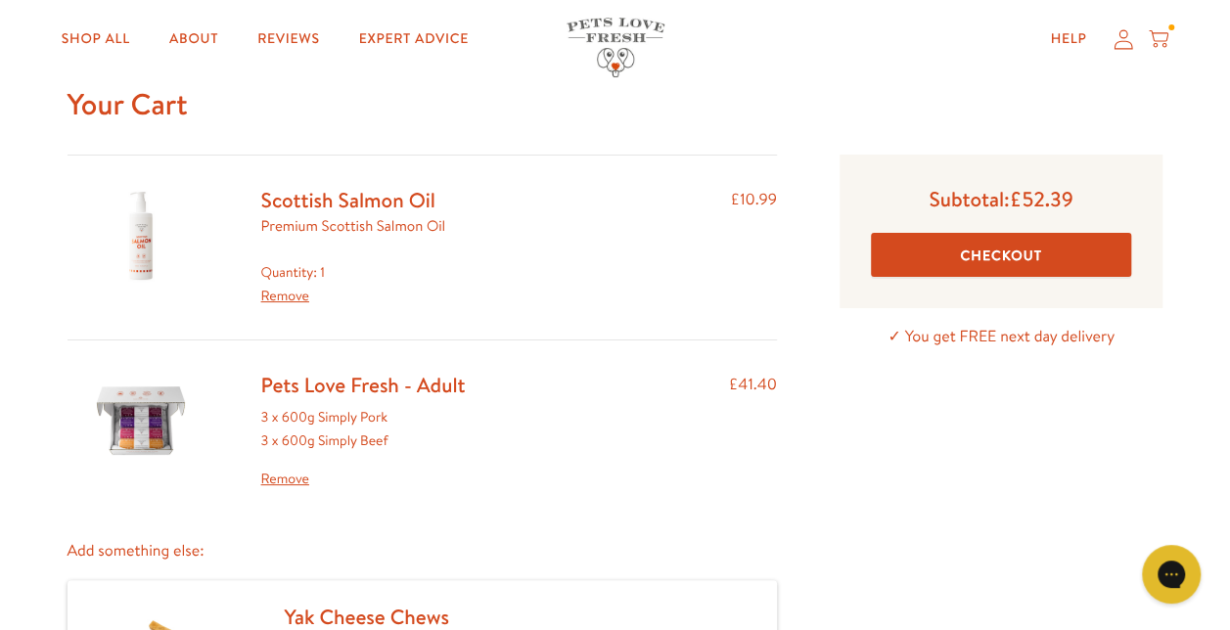
scroll to position [98, 0]
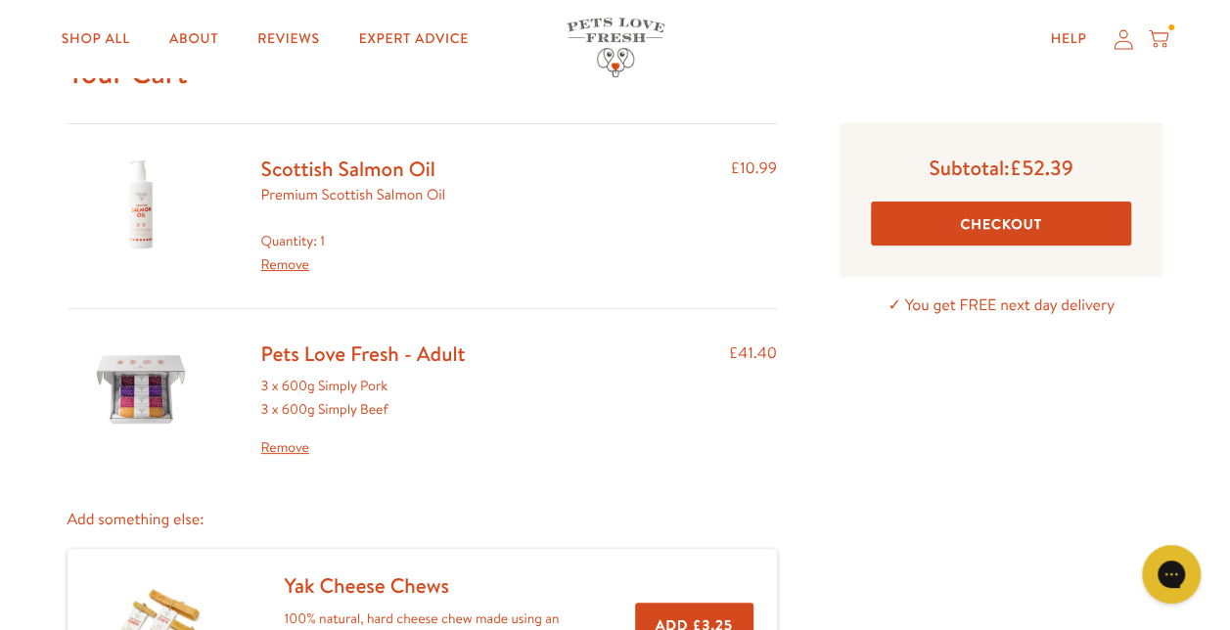
click at [962, 207] on button "Checkout" at bounding box center [1001, 224] width 261 height 44
